Goal: Find contact information: Find contact information

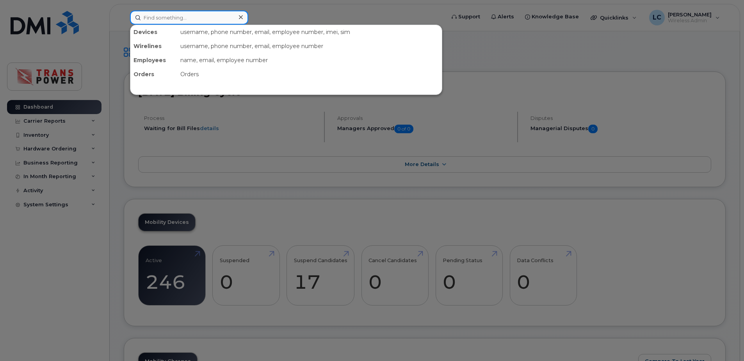
click at [209, 12] on input at bounding box center [189, 18] width 118 height 14
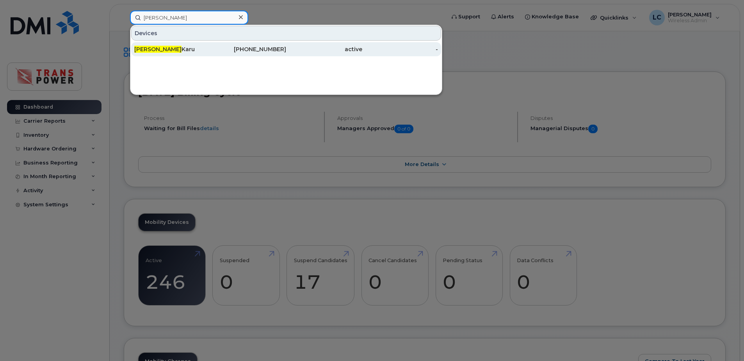
type input "karl"
click at [286, 54] on div "416-717-6973" at bounding box center [324, 49] width 76 height 14
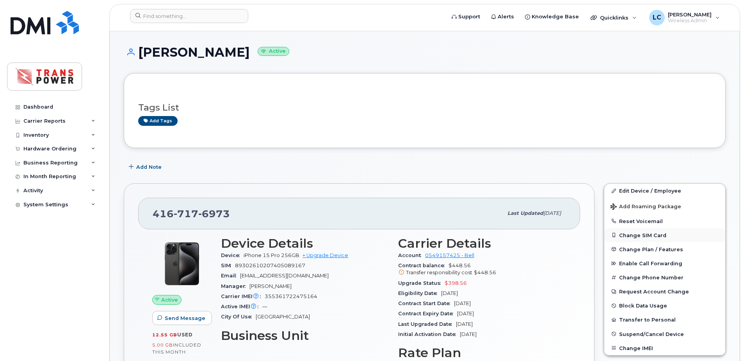
click at [636, 234] on button "Change SIM Card" at bounding box center [664, 235] width 121 height 14
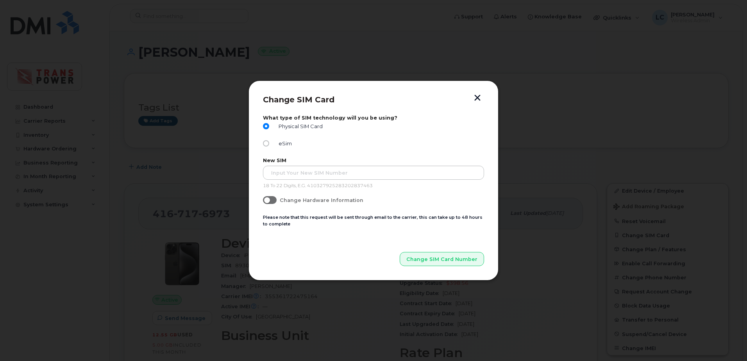
click at [479, 100] on button "button" at bounding box center [477, 98] width 12 height 8
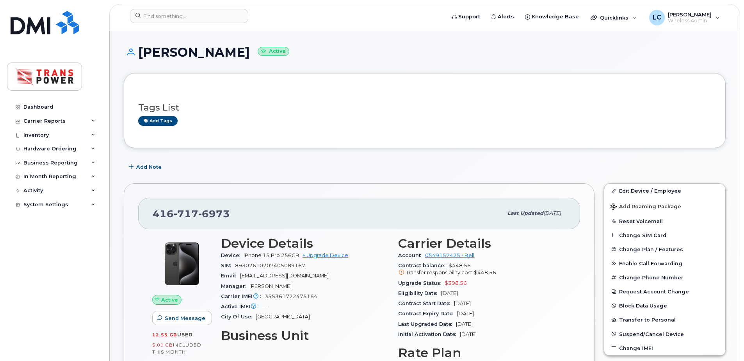
click at [363, 328] on h3 "Business Unit" at bounding box center [305, 335] width 168 height 14
